Goal: Transaction & Acquisition: Book appointment/travel/reservation

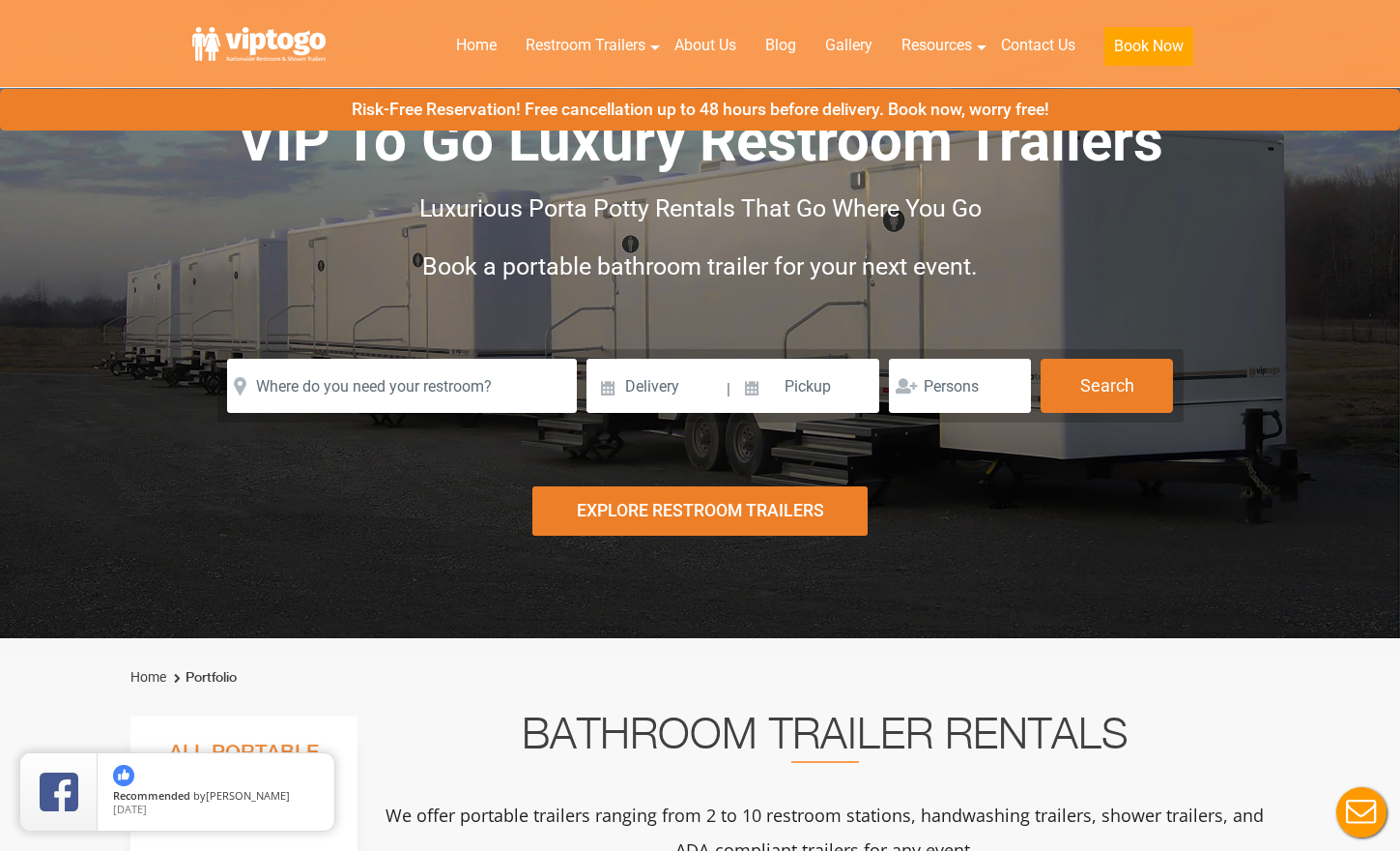
scroll to position [84, 0]
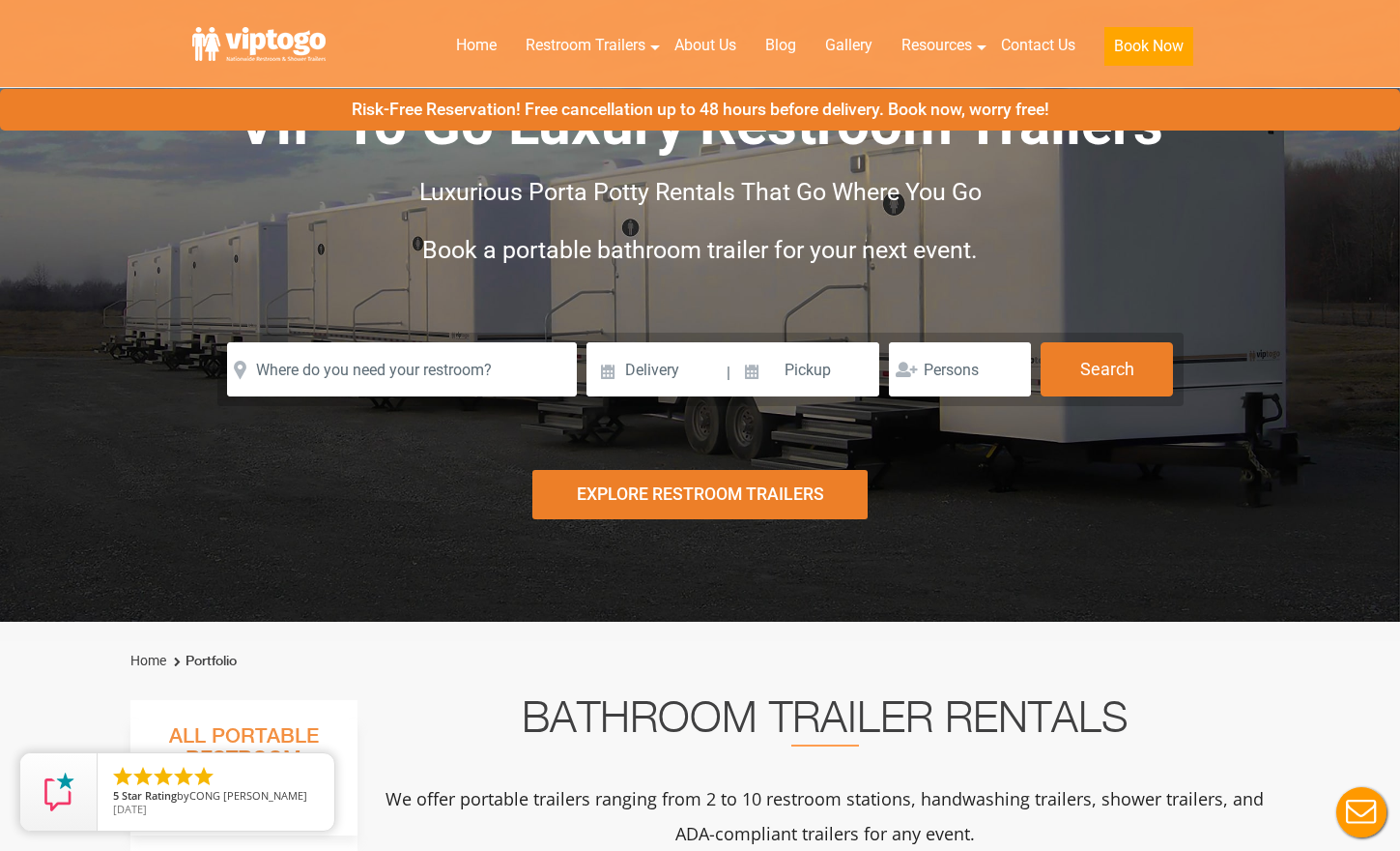
click at [700, 490] on div "Explore Restroom Trailers" at bounding box center [700, 494] width 336 height 49
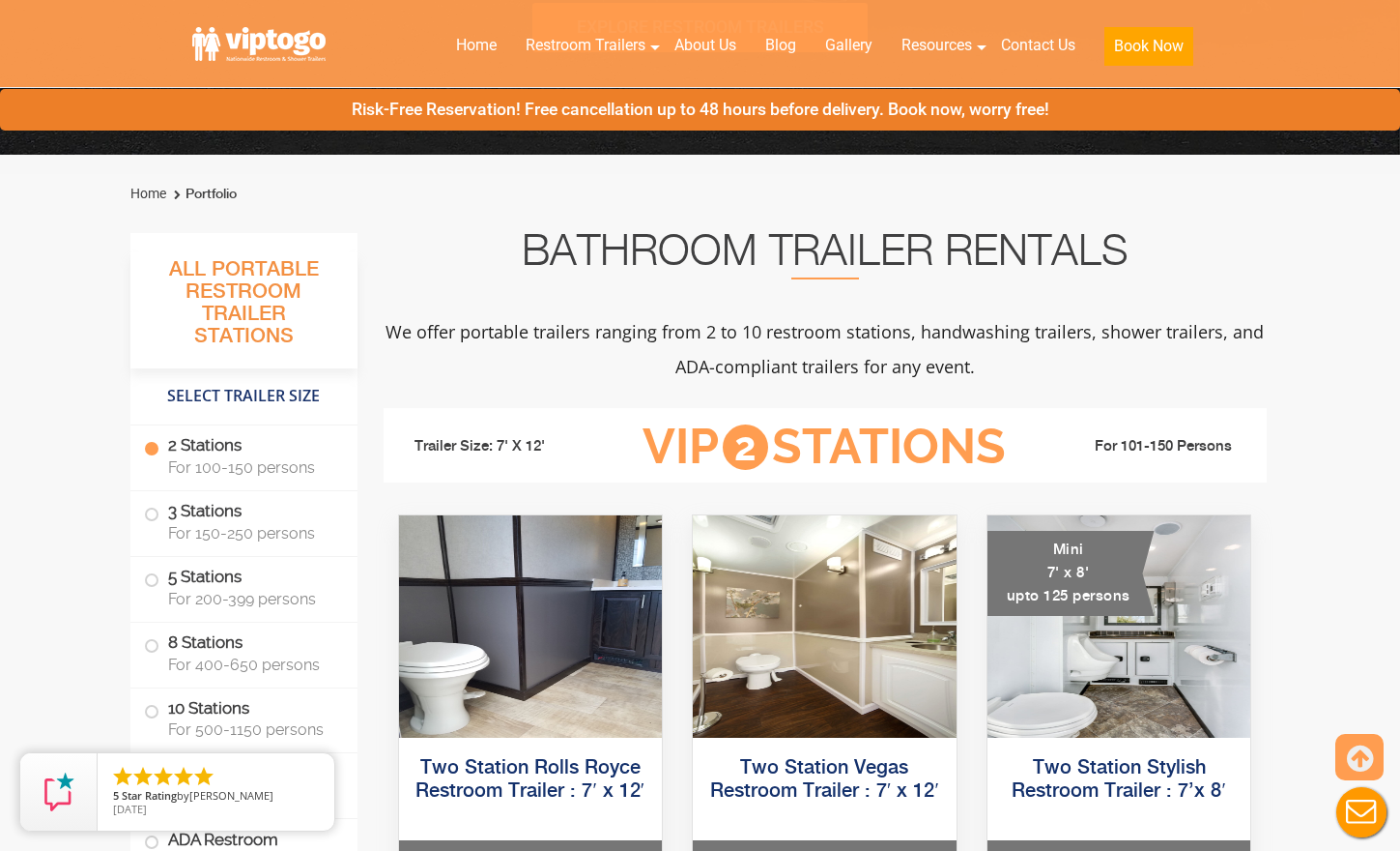
scroll to position [0, 0]
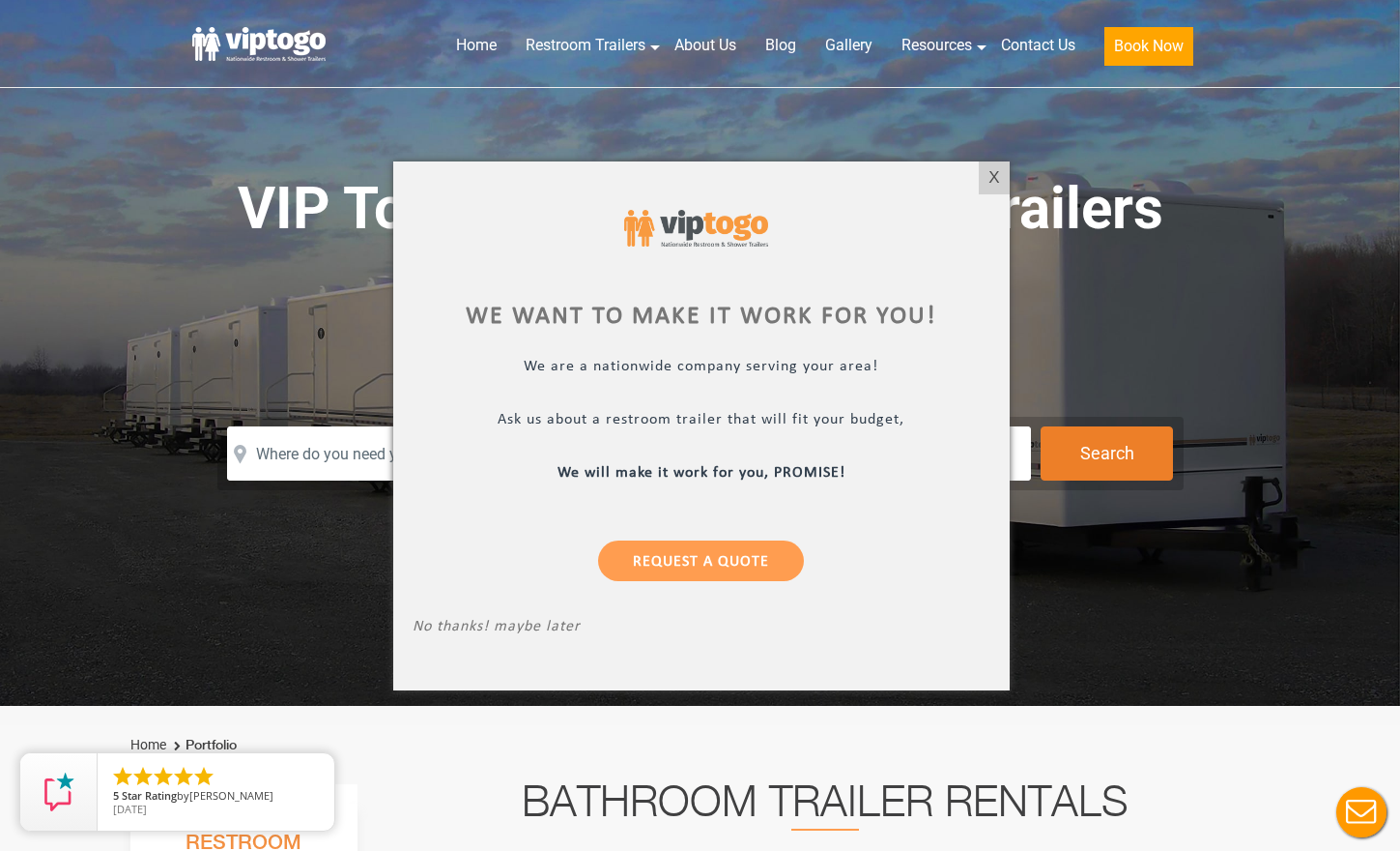
click at [1130, 336] on div at bounding box center [700, 426] width 1400 height 851
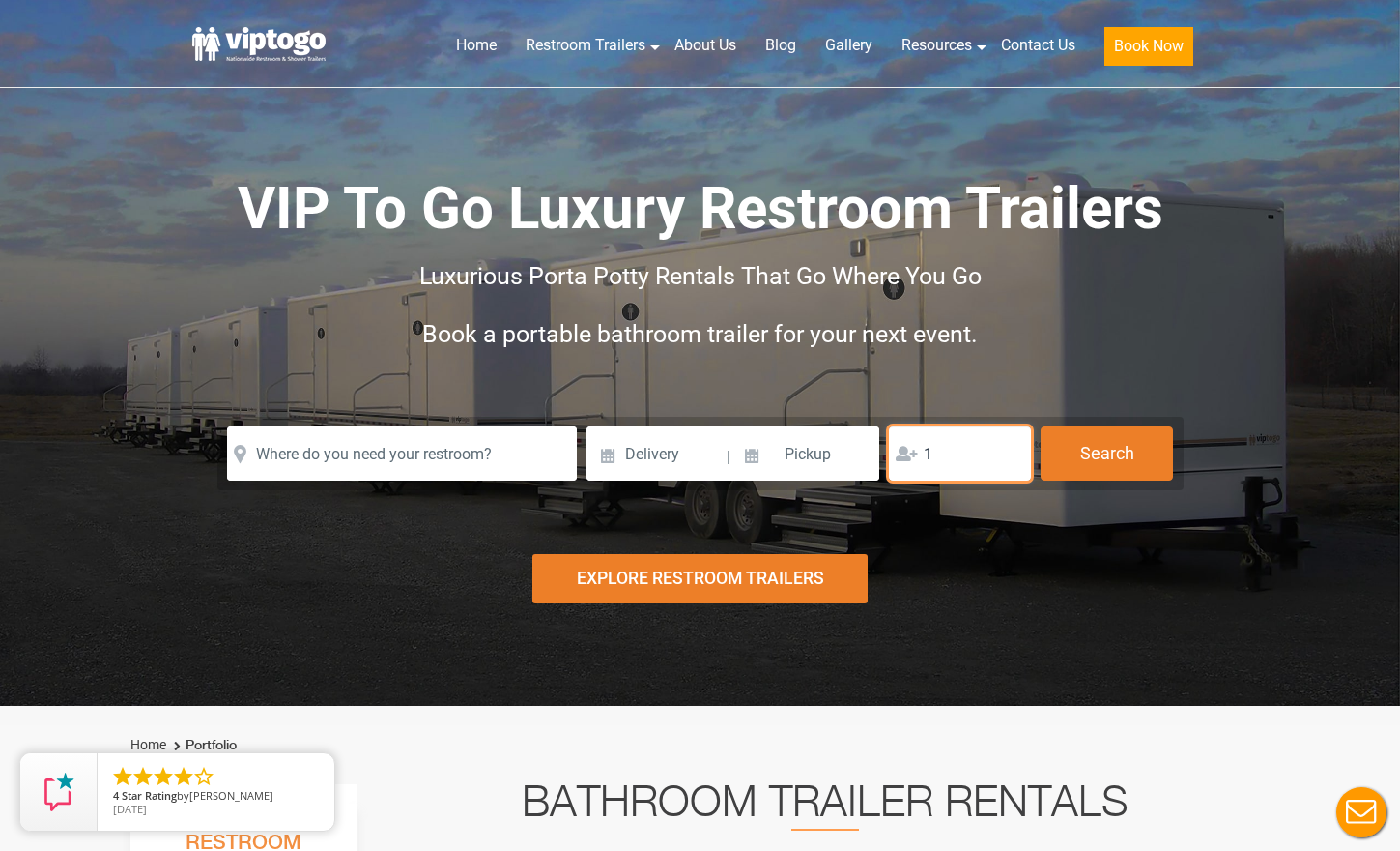
click at [1007, 460] on input "1" at bounding box center [959, 453] width 142 height 54
click at [1009, 449] on input "26" at bounding box center [959, 453] width 142 height 54
click at [1006, 462] on input "25" at bounding box center [959, 453] width 142 height 54
click at [1006, 462] on input "24" at bounding box center [959, 453] width 142 height 54
click at [1008, 461] on input "23" at bounding box center [959, 453] width 142 height 54
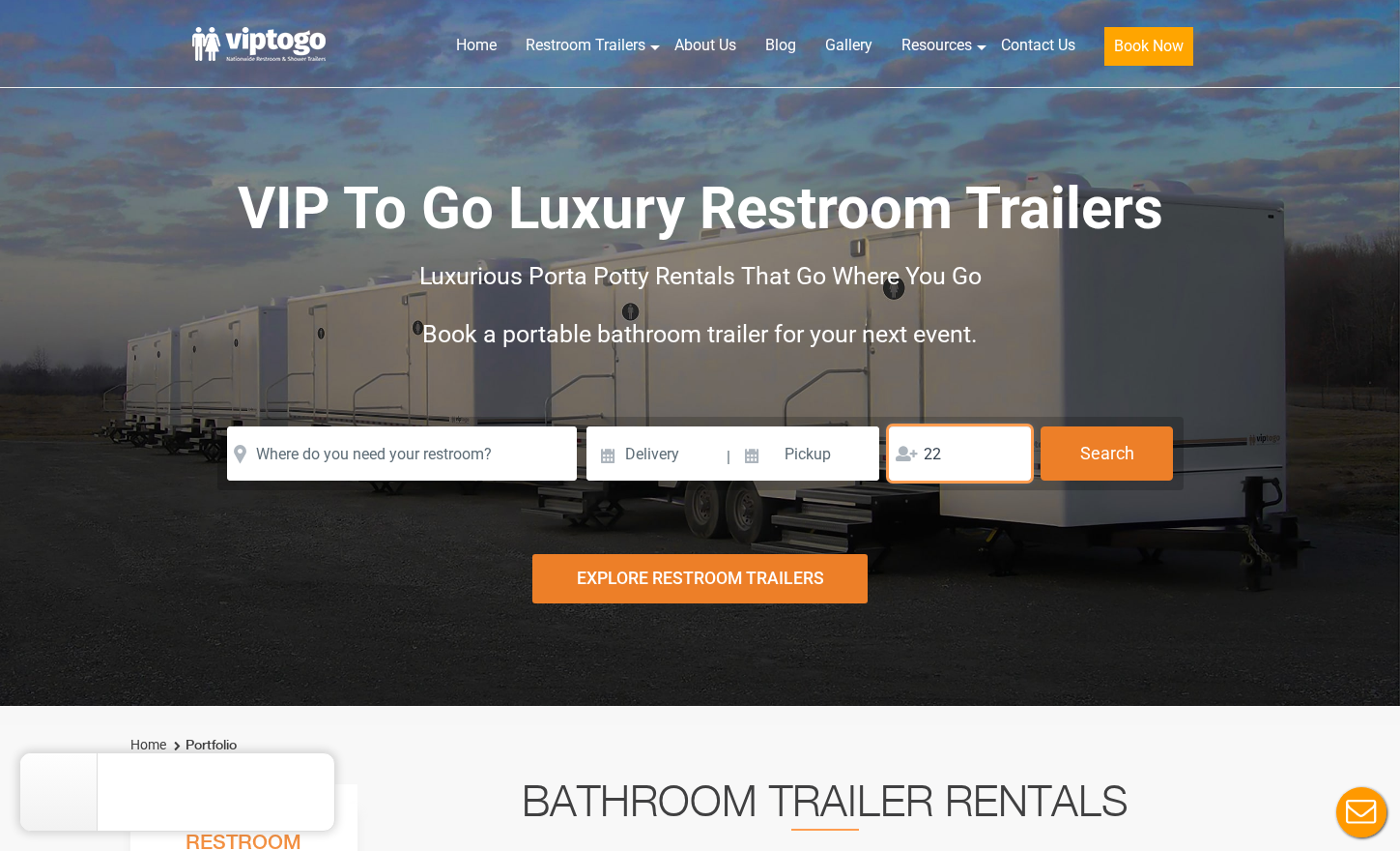
click at [1008, 461] on input "22" at bounding box center [959, 453] width 142 height 54
click at [1008, 461] on input "21" at bounding box center [959, 453] width 142 height 54
type input "20"
click at [1010, 461] on input "20" at bounding box center [959, 453] width 142 height 54
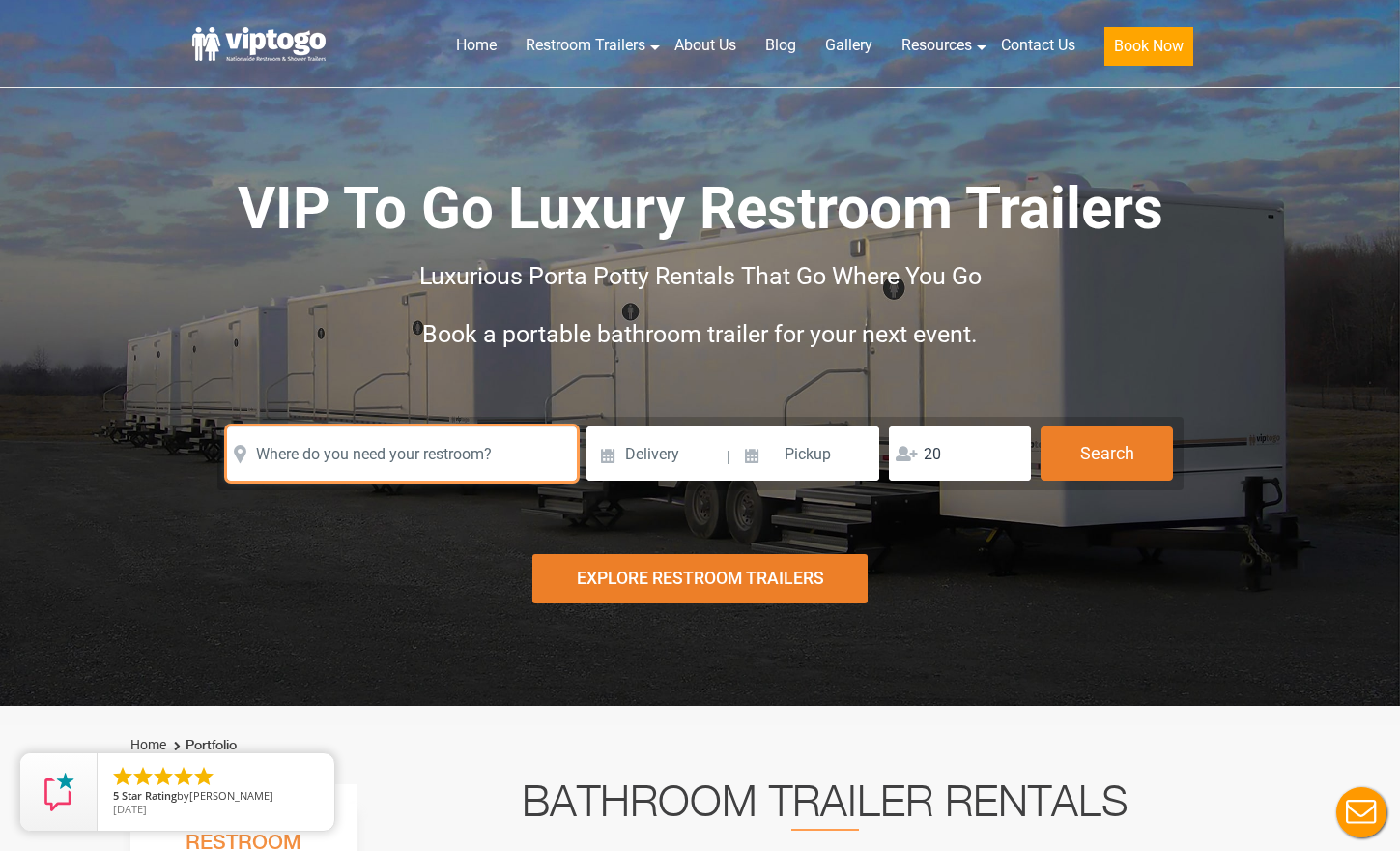
click at [429, 449] on input "text" at bounding box center [402, 453] width 350 height 54
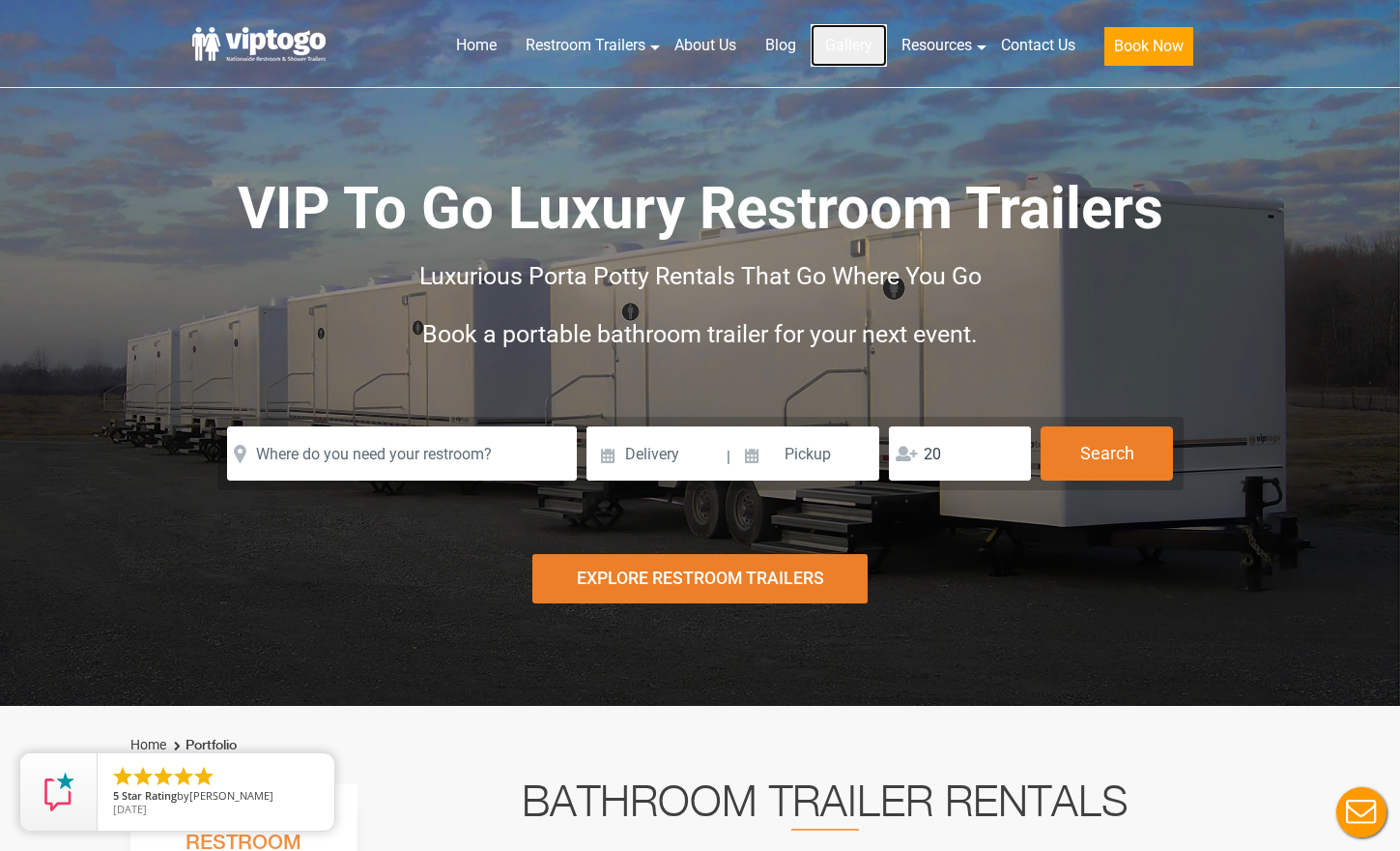
click at [847, 41] on link "Gallery" at bounding box center [849, 45] width 76 height 42
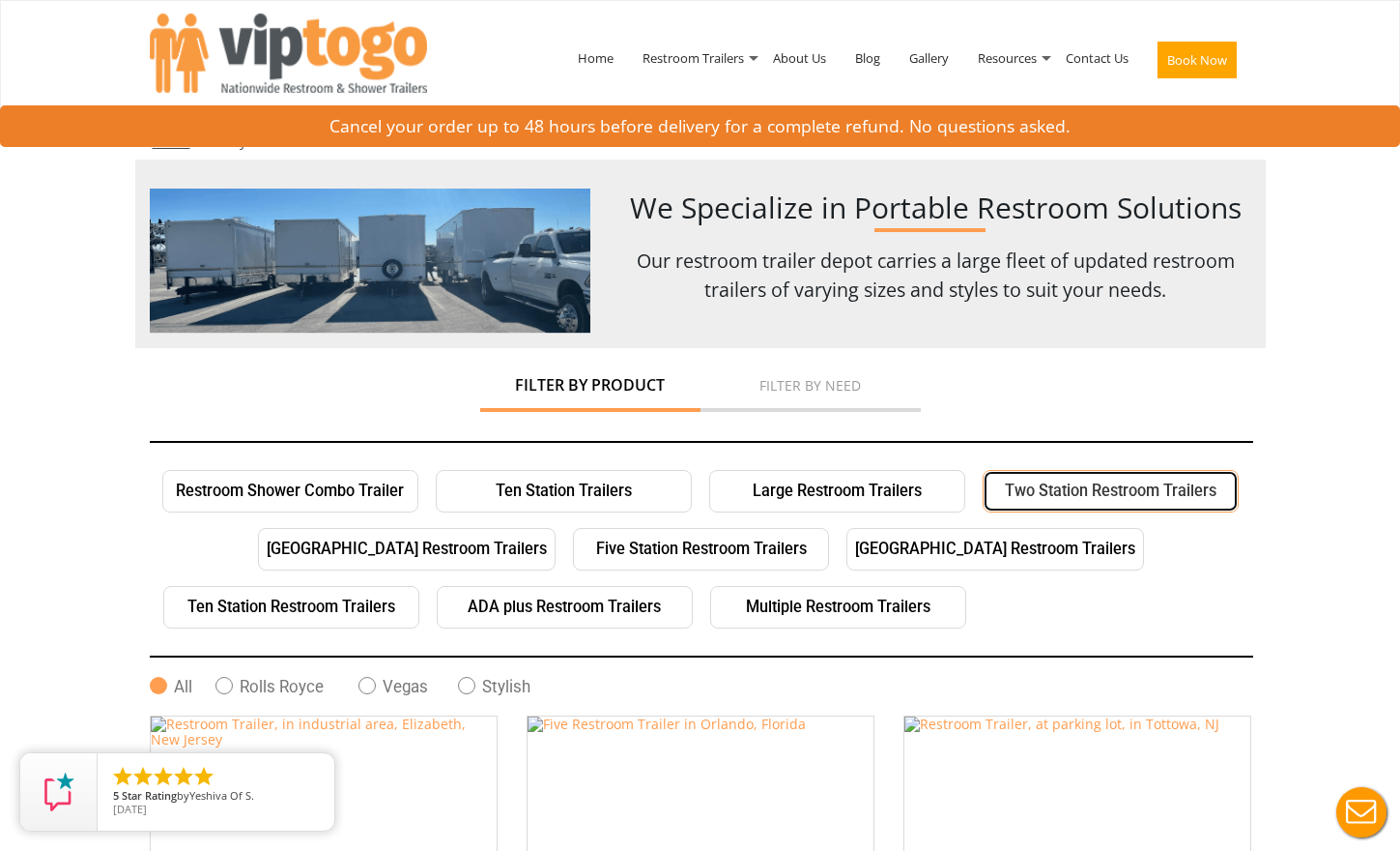
click at [1091, 495] on link "Two Station Restroom Trailers" at bounding box center [1111, 490] width 256 height 42
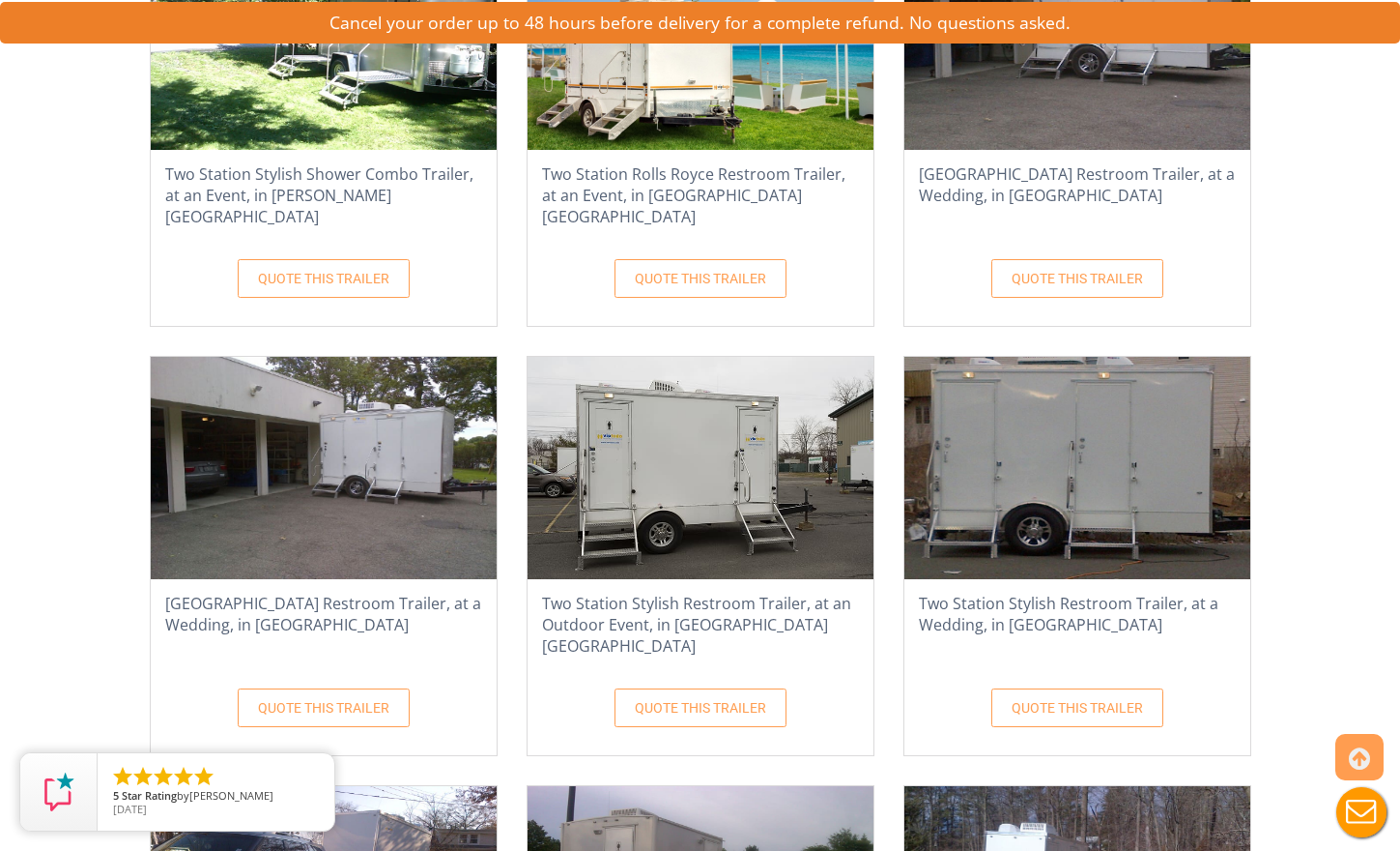
scroll to position [1683, 0]
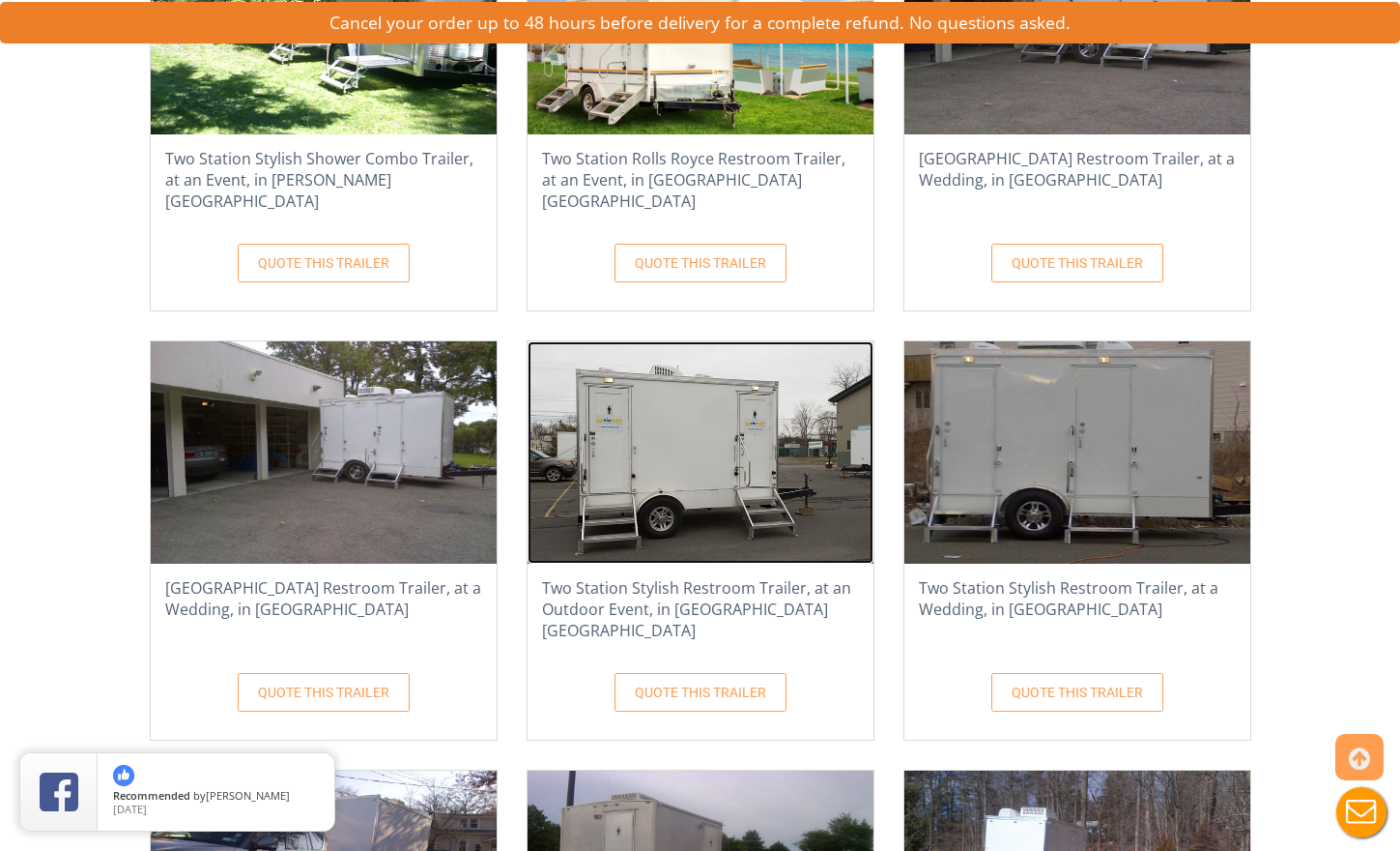
click at [647, 471] on img at bounding box center [701, 452] width 346 height 222
